Goal: Information Seeking & Learning: Learn about a topic

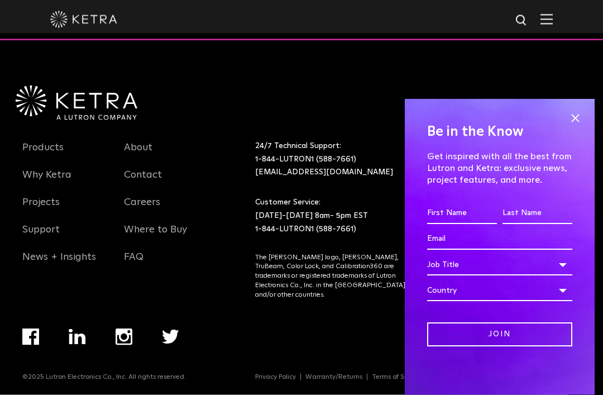
scroll to position [2172, 0]
click at [32, 204] on link "Projects" at bounding box center [40, 208] width 37 height 26
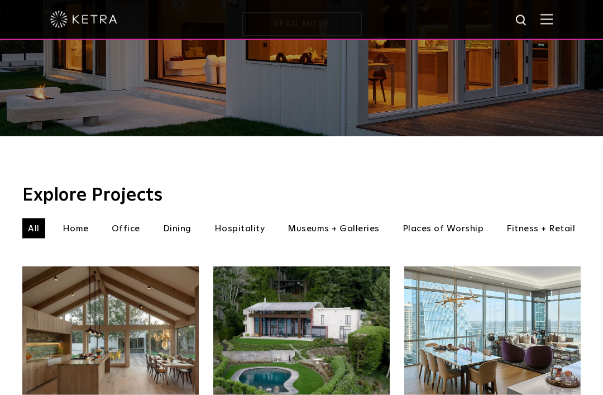
scroll to position [246, 0]
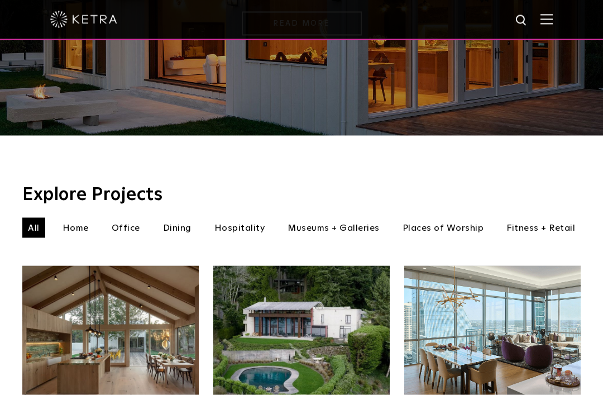
click at [69, 218] on li "Home" at bounding box center [75, 228] width 37 height 20
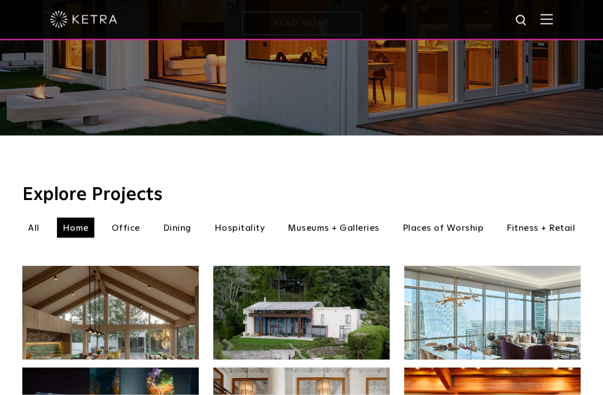
scroll to position [246, 0]
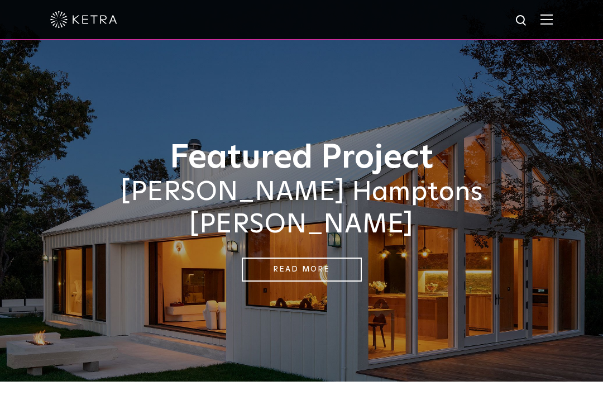
click at [549, 22] on img at bounding box center [546, 19] width 12 height 11
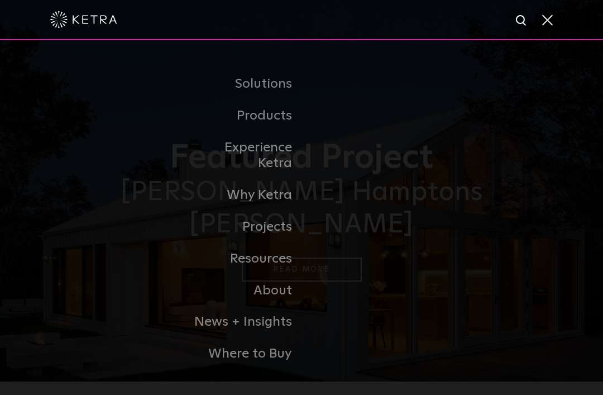
click at [0, 0] on link "Residential Products" at bounding box center [0, 0] width 0 height 0
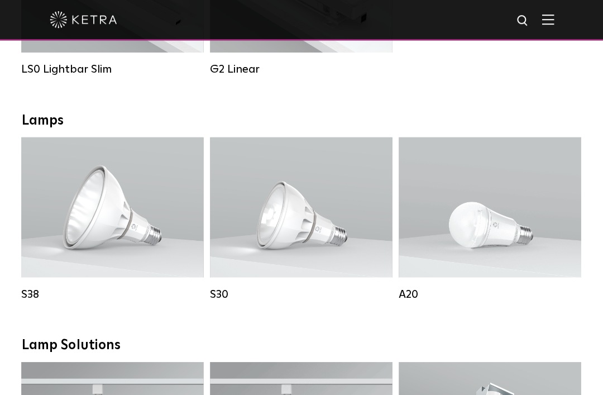
scroll to position [555, 0]
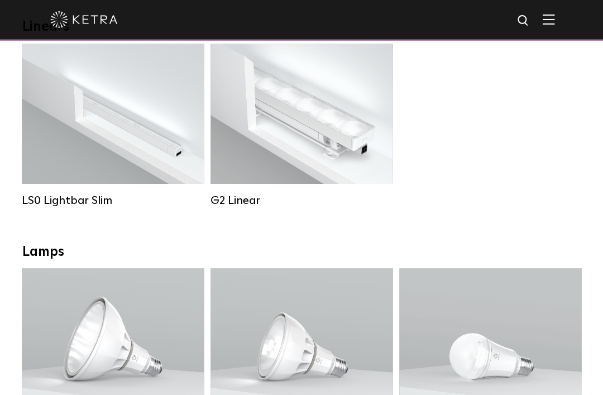
scroll to position [426, 0]
